Goal: Information Seeking & Learning: Learn about a topic

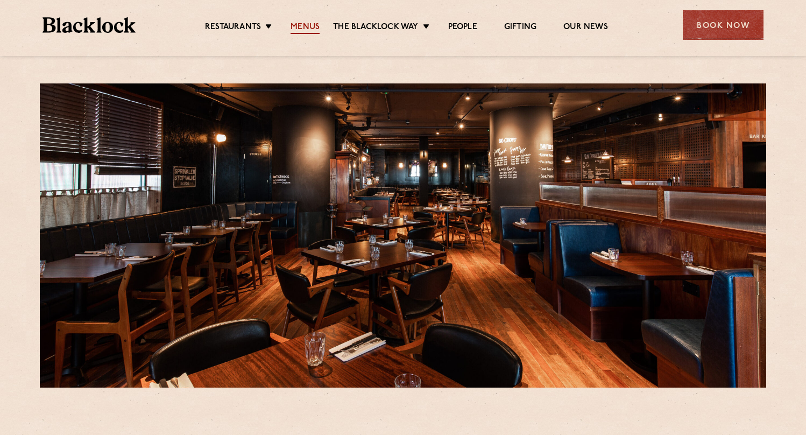
click at [302, 30] on link "Menus" at bounding box center [305, 28] width 29 height 12
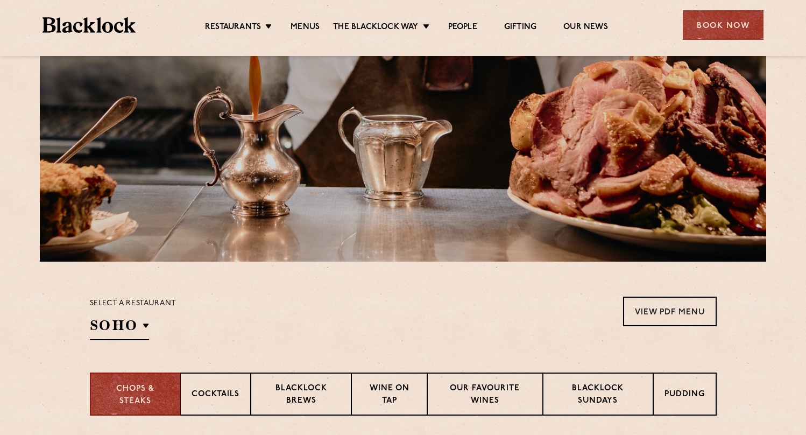
scroll to position [206, 0]
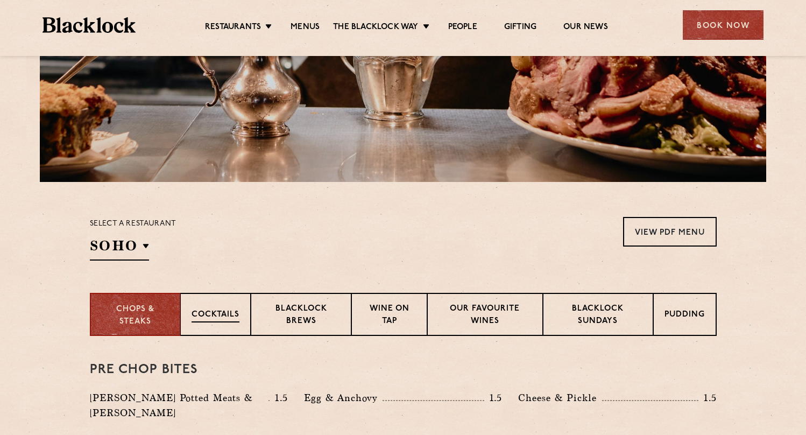
click at [230, 318] on p "Cocktails" at bounding box center [216, 315] width 48 height 13
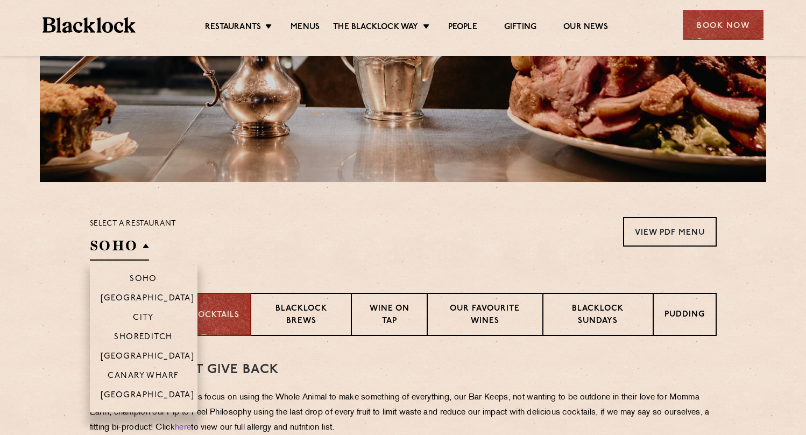
click at [118, 237] on h2 "SOHO" at bounding box center [119, 248] width 59 height 24
click at [147, 374] on p "Canary Wharf" at bounding box center [143, 376] width 71 height 11
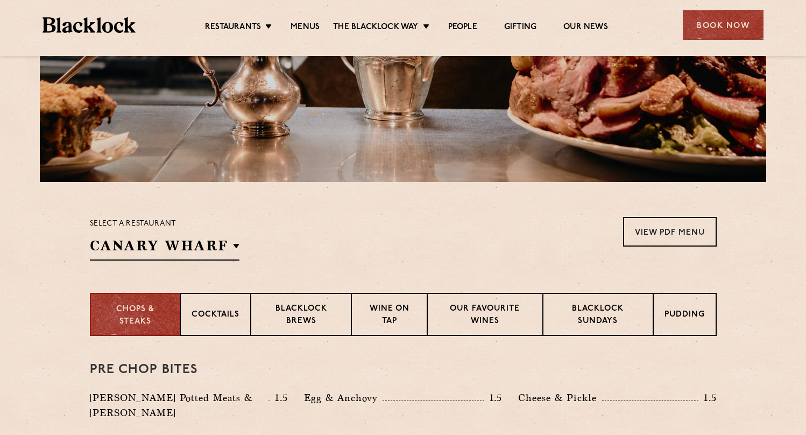
click at [52, 335] on section "Chops & Steaks Cocktails [PERSON_NAME] Brews Wine on Tap Our favourite wines [P…" at bounding box center [403, 314] width 806 height 43
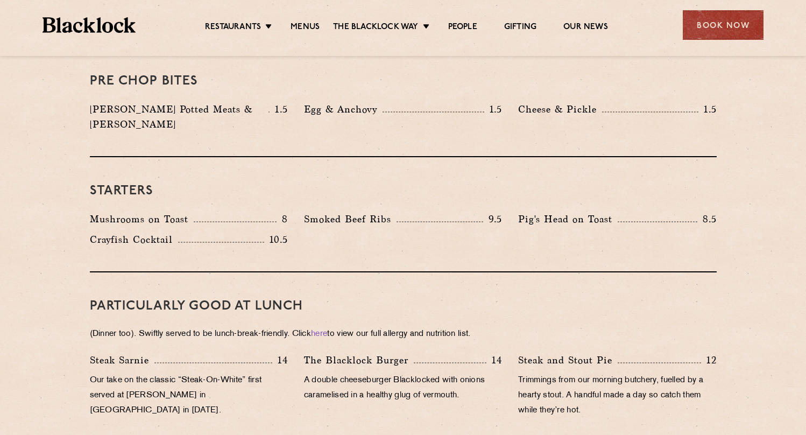
scroll to position [365, 0]
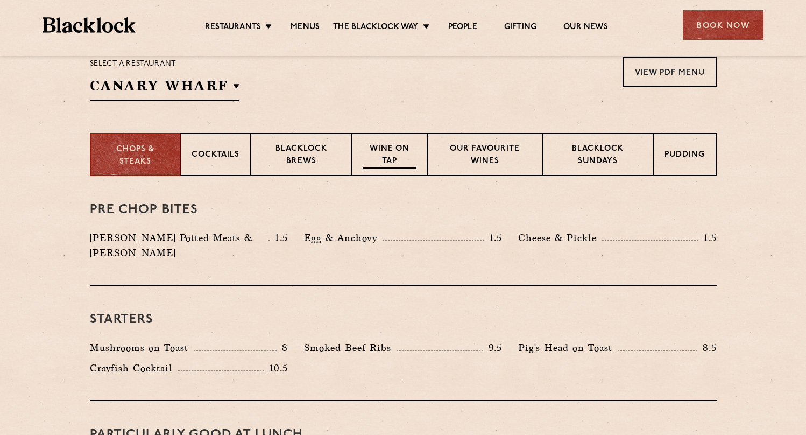
click at [385, 167] on p "Wine on Tap" at bounding box center [389, 155] width 53 height 25
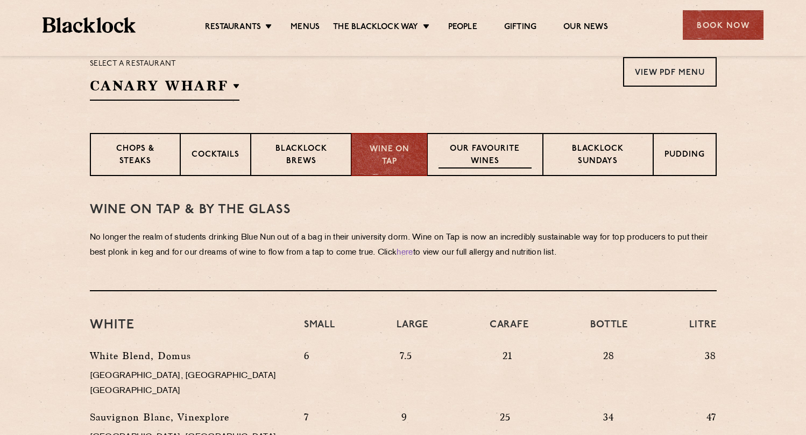
click at [464, 150] on p "Our favourite wines" at bounding box center [484, 155] width 93 height 25
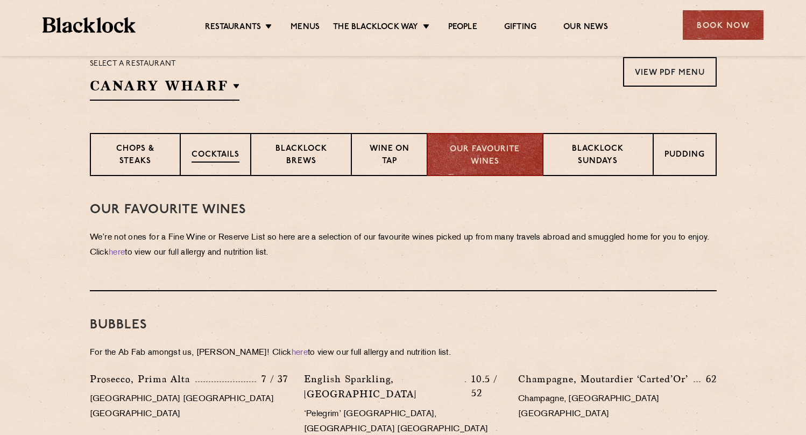
click at [203, 158] on p "Cocktails" at bounding box center [216, 155] width 48 height 13
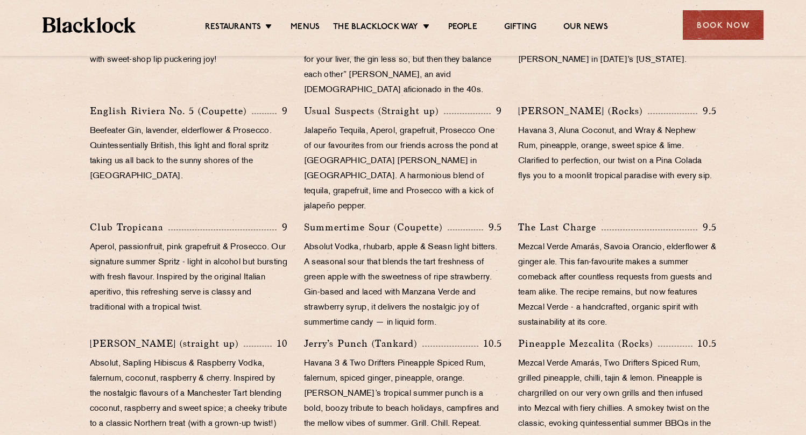
scroll to position [660, 0]
